Goal: Task Accomplishment & Management: Use online tool/utility

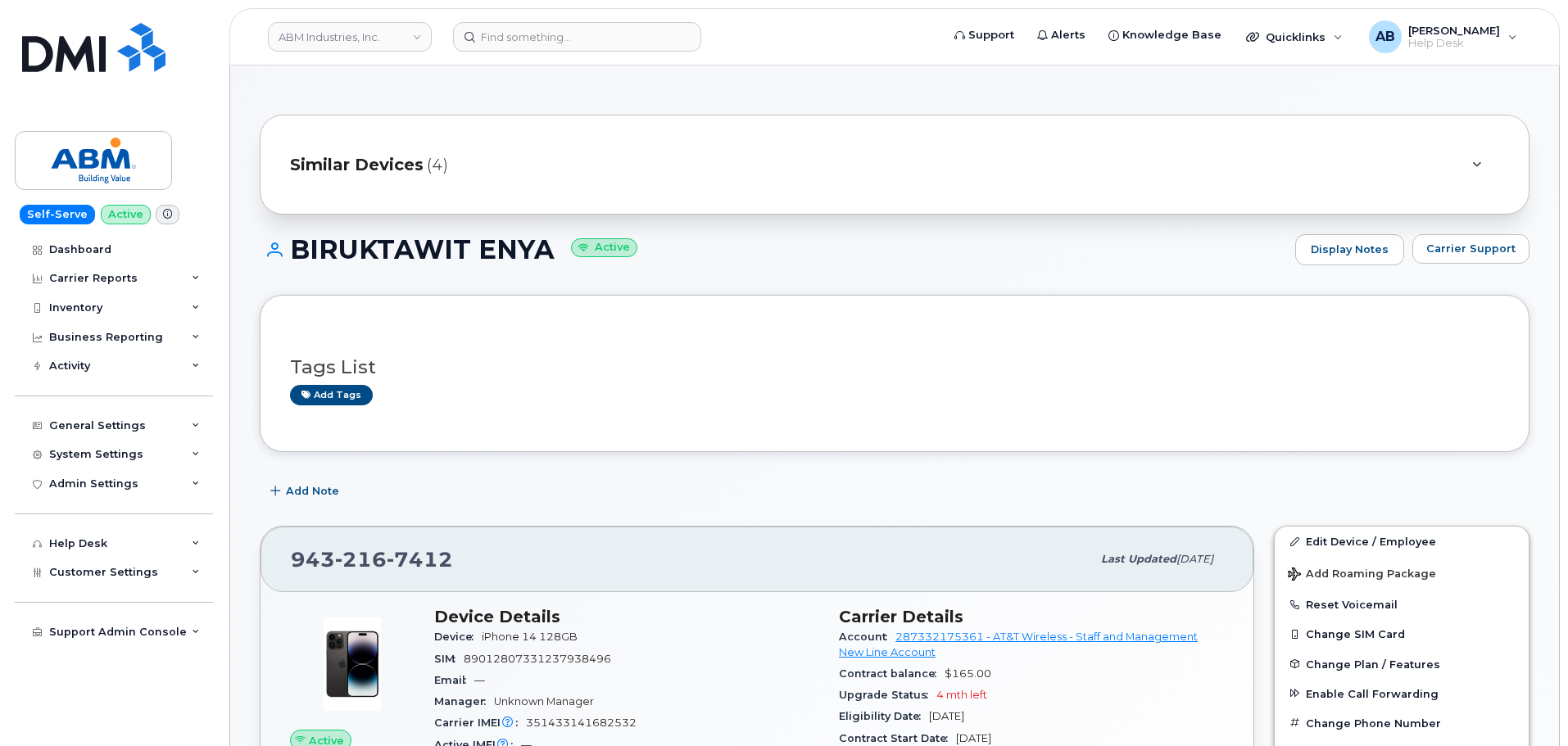
scroll to position [303, 0]
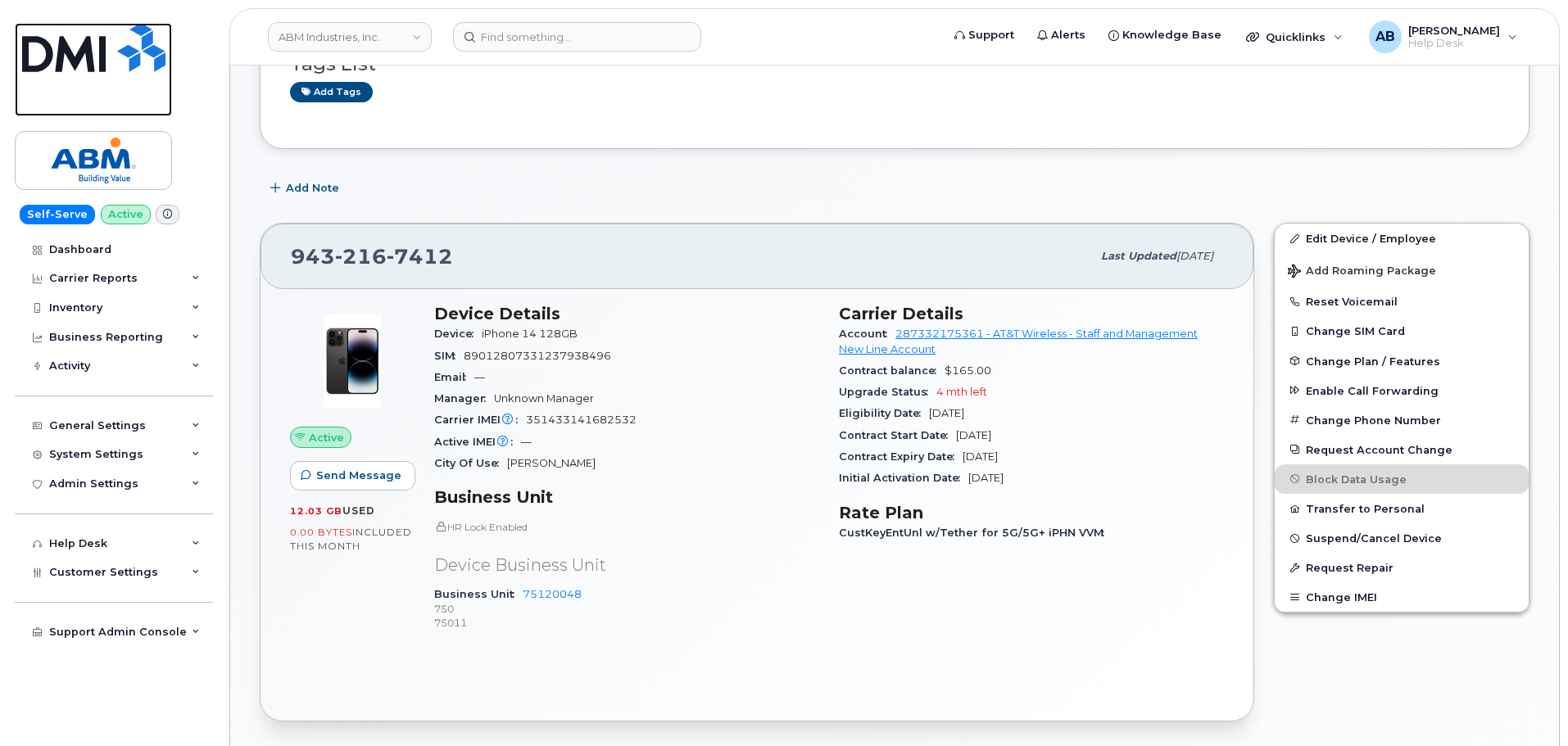
drag, startPoint x: 117, startPoint y: 42, endPoint x: 335, endPoint y: 4, distance: 221.3
click at [117, 42] on img at bounding box center [94, 47] width 143 height 49
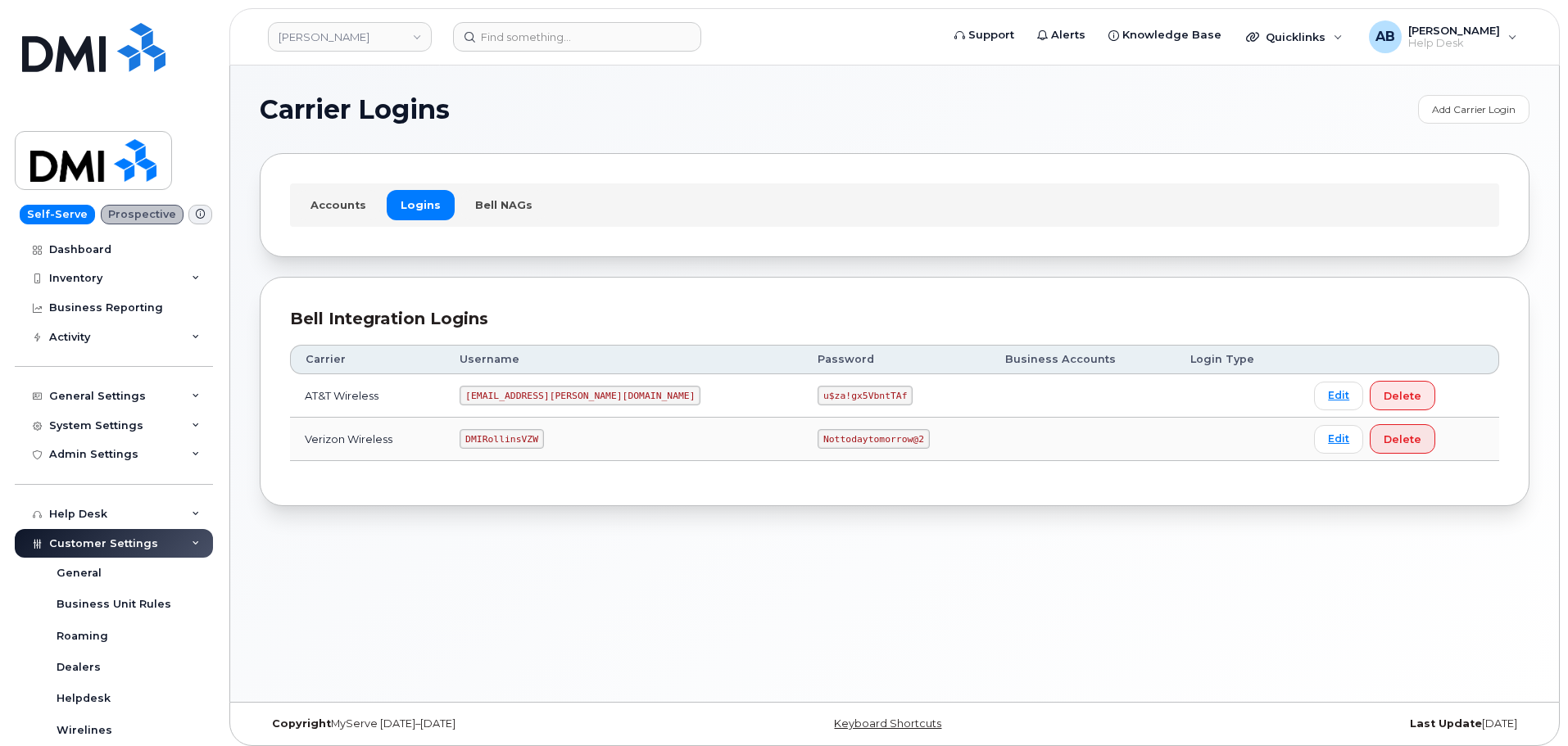
click at [534, 434] on code "DMIRollinsVZW" at bounding box center [500, 439] width 83 height 20
copy code "DMIRollinsVZW"
click at [818, 434] on code "Nottodaytomorrow@2" at bounding box center [874, 439] width 112 height 20
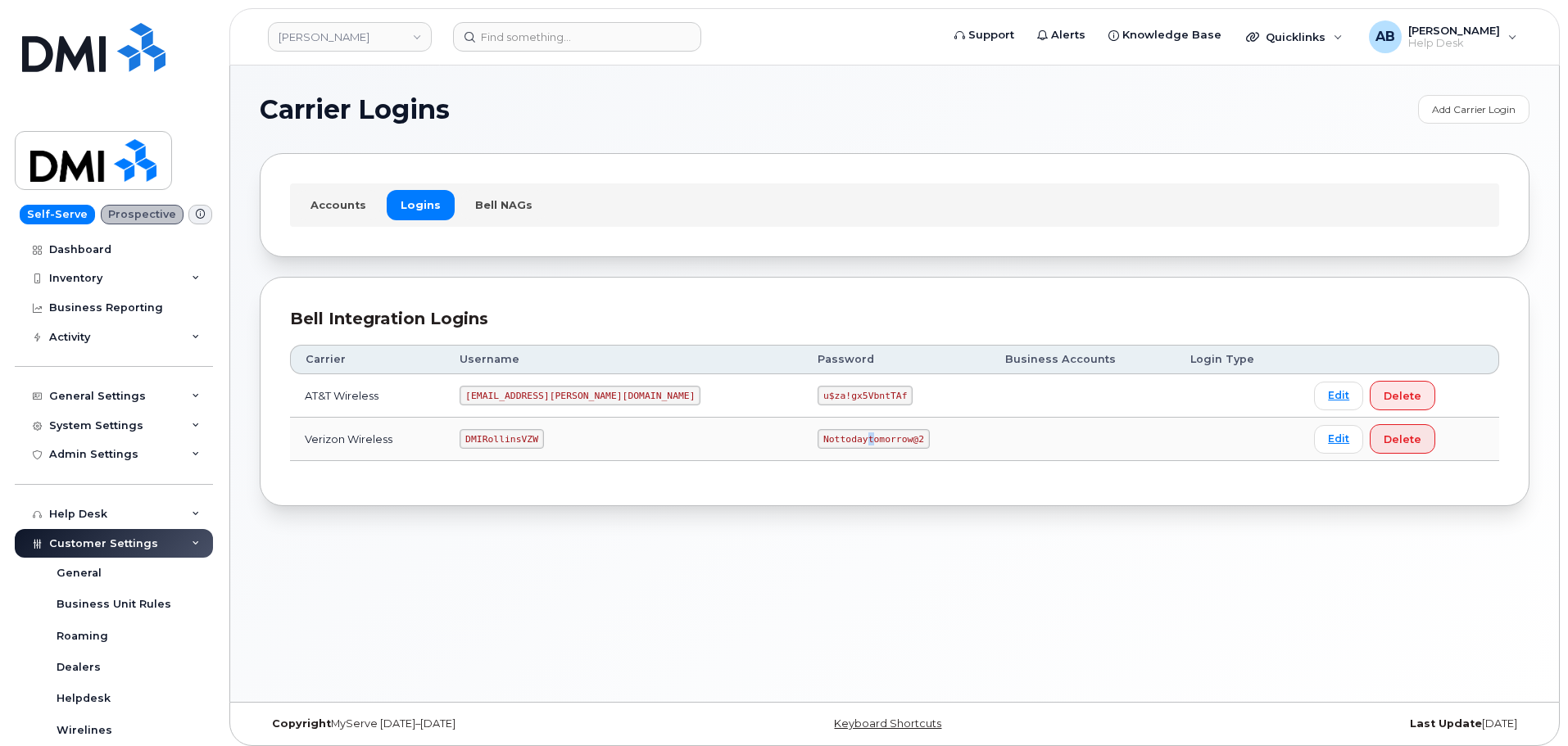
click at [818, 436] on code "Nottodaytomorrow@2" at bounding box center [874, 439] width 112 height 20
copy code "Nottodaytomorrow@2"
